Goal: Task Accomplishment & Management: Manage account settings

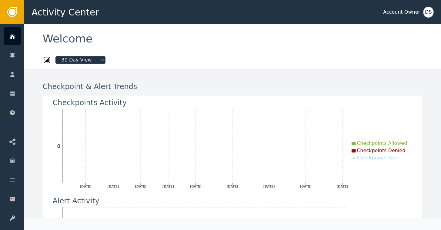
click at [34, 168] on div "Checkpoint & Alert Trends Checkpoints Activity [DATE] [DATE] [DATE] [DATE] [DAT…" at bounding box center [233, 234] width 398 height 330
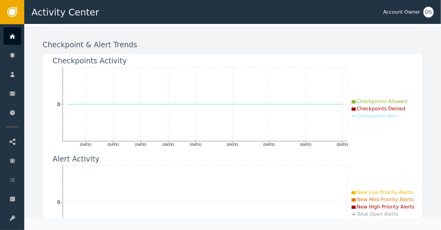
scroll to position [61, 0]
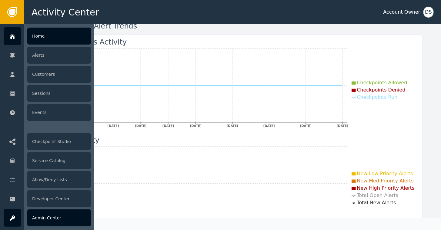
click at [49, 216] on div "Admin Center" at bounding box center [59, 217] width 64 height 17
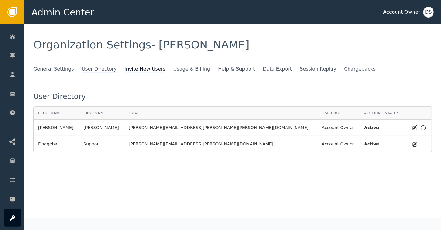
click at [133, 69] on span "Invite New Users" at bounding box center [145, 69] width 41 height 8
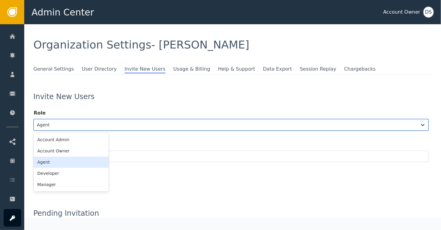
scroll to position [11, 0]
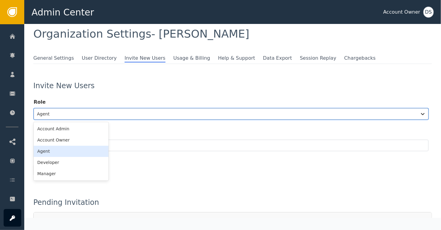
click at [71, 120] on div "6 results available. Use Up and Down to choose options, press Enter to select t…" at bounding box center [231, 114] width 395 height 12
click at [58, 139] on div "Account Owner" at bounding box center [71, 139] width 75 height 11
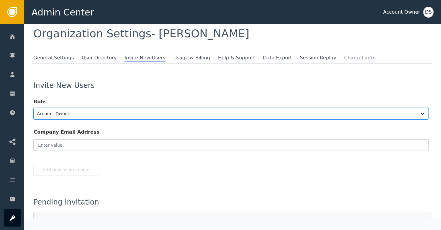
click at [56, 147] on input "email" at bounding box center [231, 145] width 395 height 12
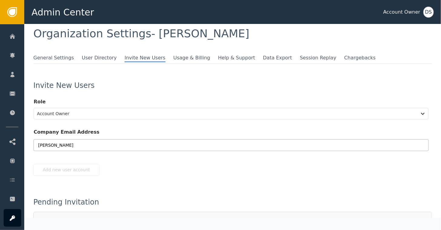
click at [61, 144] on input "[PERSON_NAME]" at bounding box center [231, 145] width 395 height 12
click at [62, 143] on input "[PERSON_NAME]" at bounding box center [231, 145] width 395 height 12
click at [128, 144] on input "[PERSON_NAME]" at bounding box center [231, 145] width 395 height 12
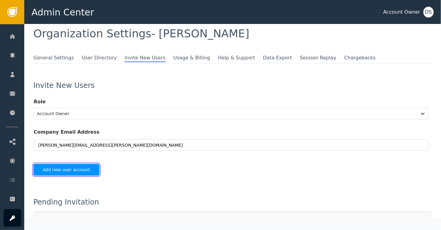
click at [73, 167] on button "Add new user account" at bounding box center [66, 170] width 66 height 12
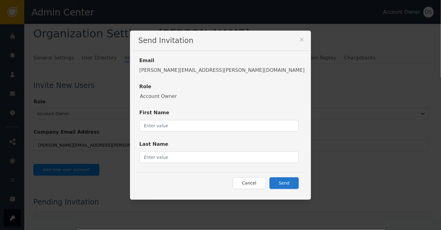
type input "[PERSON_NAME][EMAIL_ADDRESS][PERSON_NAME][DOMAIN_NAME]"
click at [198, 125] on input "text" at bounding box center [218, 126] width 159 height 12
type input "[PERSON_NAME]"
click at [199, 155] on input "text" at bounding box center [218, 158] width 159 height 12
type input "[PERSON_NAME]"
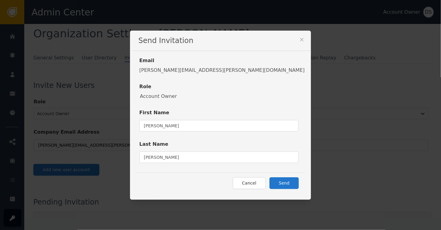
click at [245, 141] on label "Last Name" at bounding box center [218, 146] width 159 height 10
click at [269, 183] on button "Send" at bounding box center [283, 183] width 29 height 12
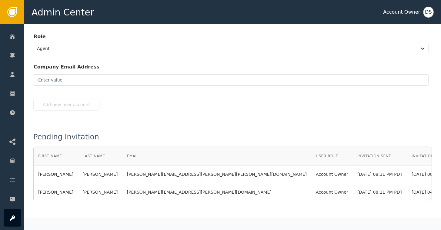
scroll to position [59, 0]
